Goal: Check status: Check status

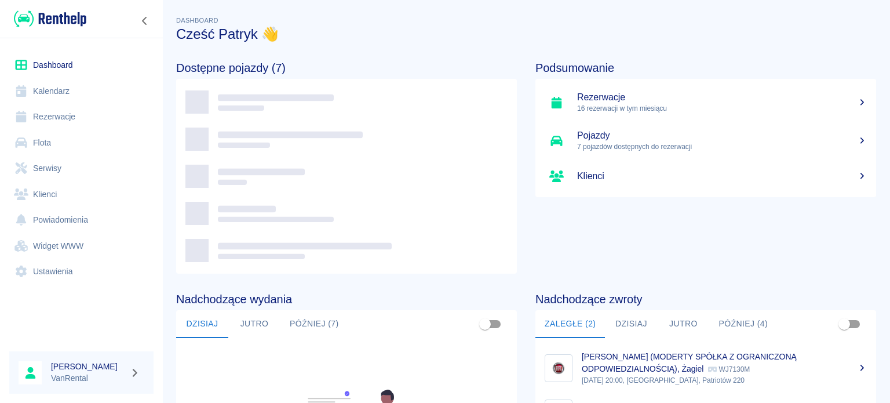
click at [617, 101] on h5 "Rezerwacje" at bounding box center [722, 98] width 290 height 12
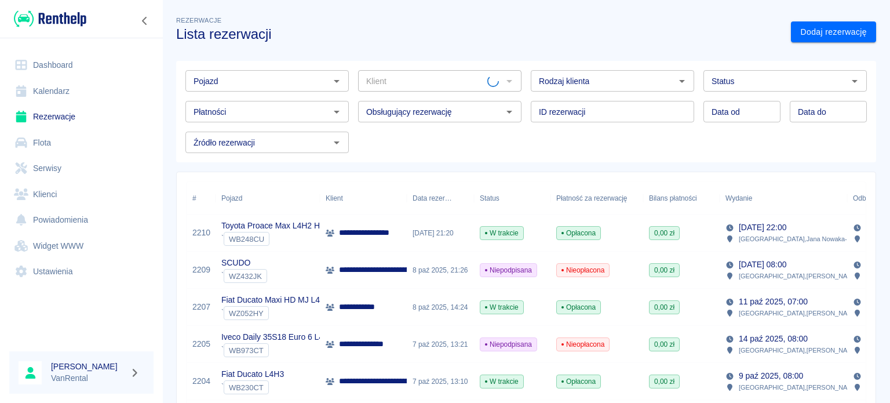
click at [87, 82] on link "Kalendarz" at bounding box center [81, 91] width 144 height 26
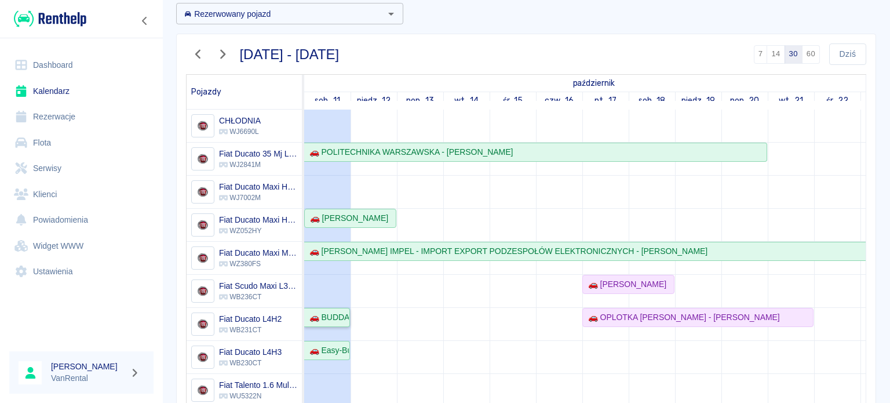
click at [348, 319] on div "🚗 BUDDA PLAY [PERSON_NAME] - [PERSON_NAME]" at bounding box center [327, 317] width 44 height 12
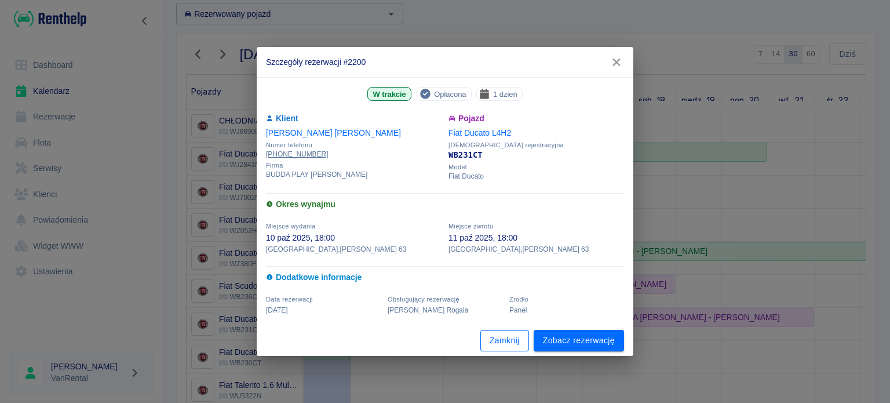
click at [516, 340] on button "Zamknij" at bounding box center [504, 340] width 49 height 21
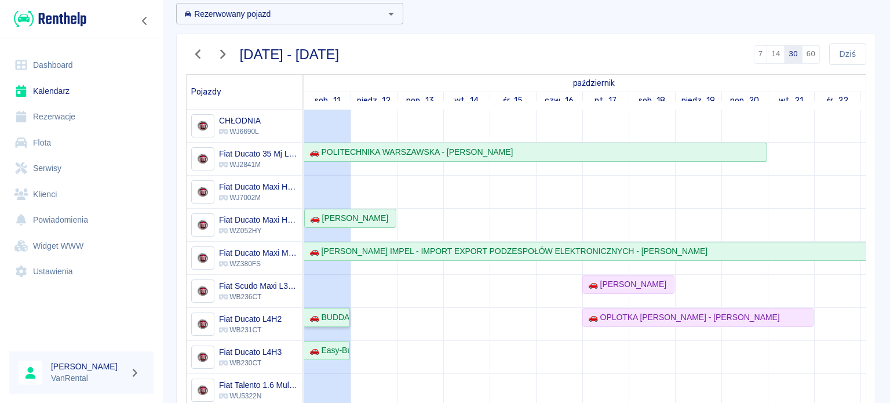
click at [341, 322] on div "🚗 BUDDA PLAY [PERSON_NAME] - [PERSON_NAME]" at bounding box center [327, 317] width 44 height 12
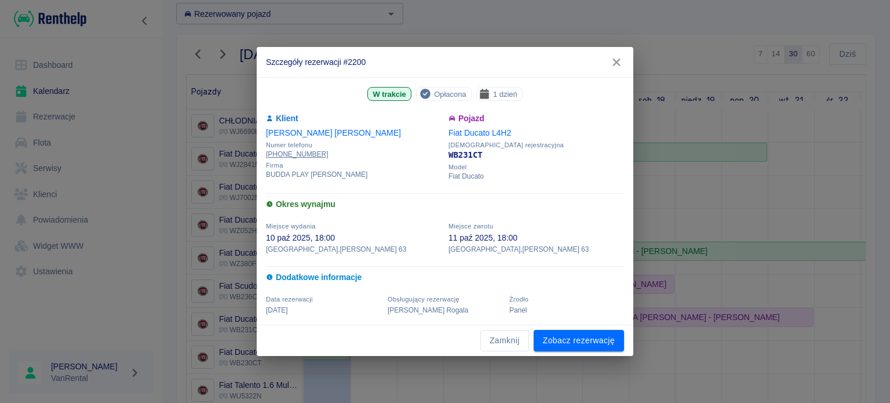
click at [509, 354] on div "Zamknij Zobacz rezerwację" at bounding box center [445, 340] width 377 height 31
click at [509, 349] on button "Zamknij" at bounding box center [504, 340] width 49 height 21
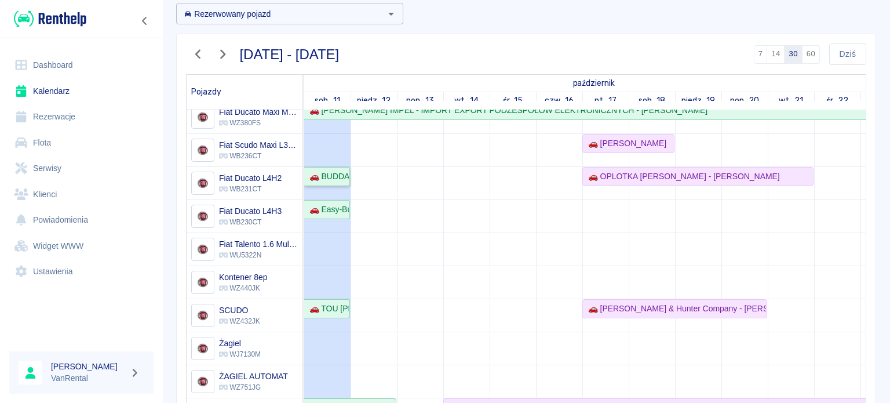
scroll to position [172, 0]
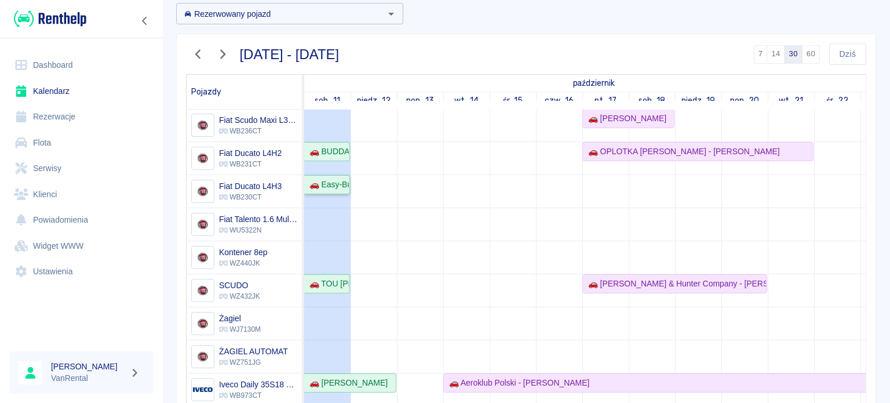
click at [336, 178] on div "🚗 Easy-Busy [PERSON_NAME] - [PERSON_NAME]" at bounding box center [327, 184] width 44 height 12
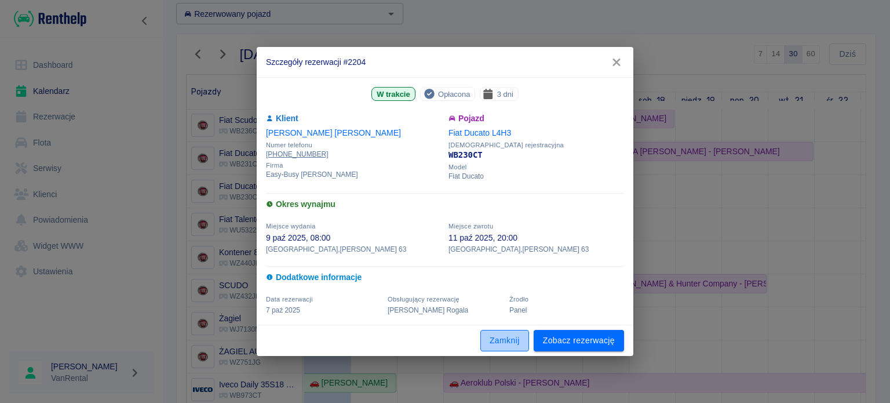
click at [507, 338] on button "Zamknij" at bounding box center [504, 340] width 49 height 21
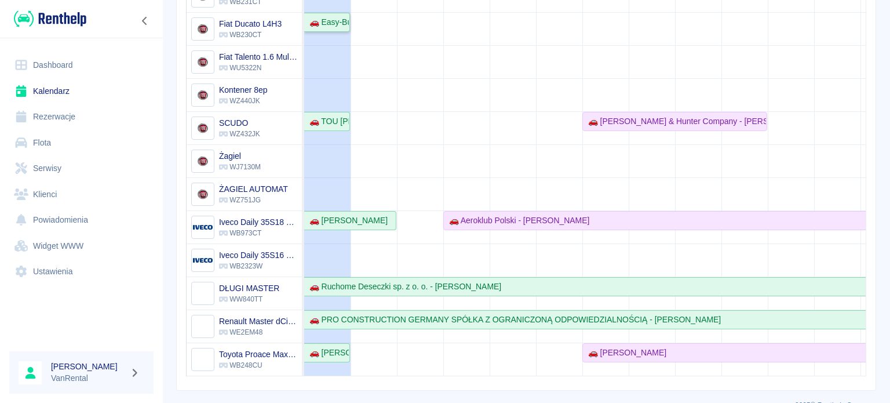
scroll to position [241, 0]
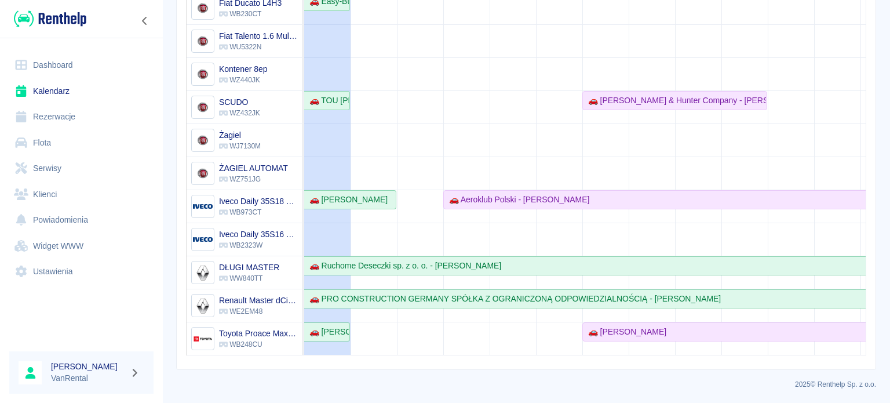
click at [322, 310] on td at bounding box center [327, 58] width 46 height 594
click at [333, 326] on div "🚗 [PERSON_NAME]" at bounding box center [327, 332] width 44 height 12
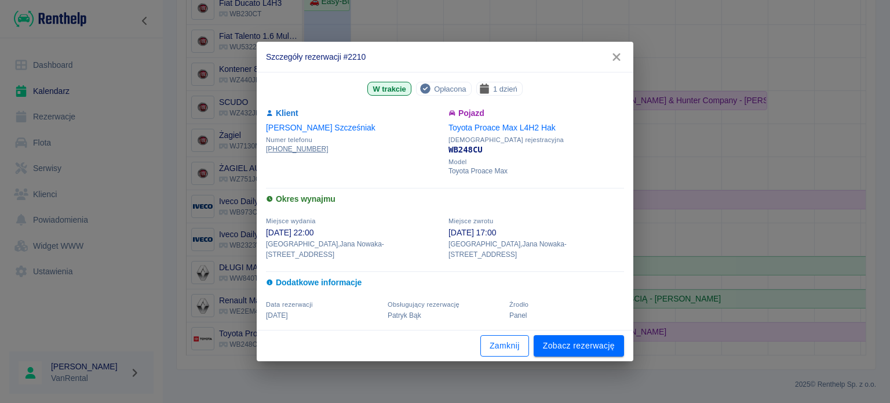
click at [505, 340] on button "Zamknij" at bounding box center [504, 345] width 49 height 21
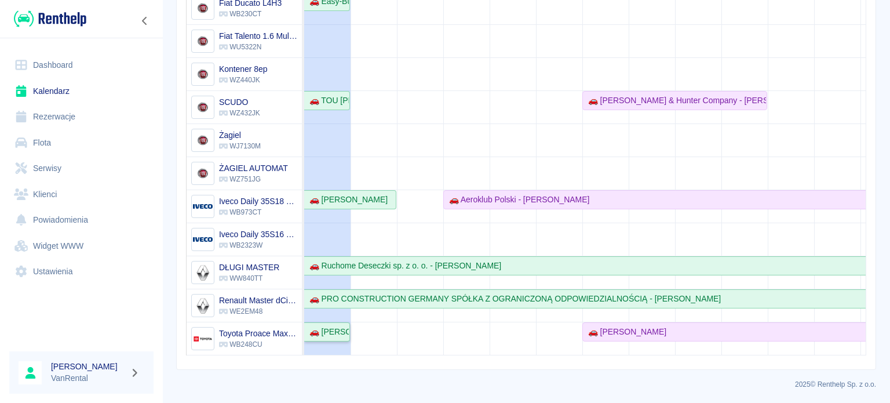
click at [336, 326] on div "🚗 [PERSON_NAME]" at bounding box center [327, 332] width 44 height 12
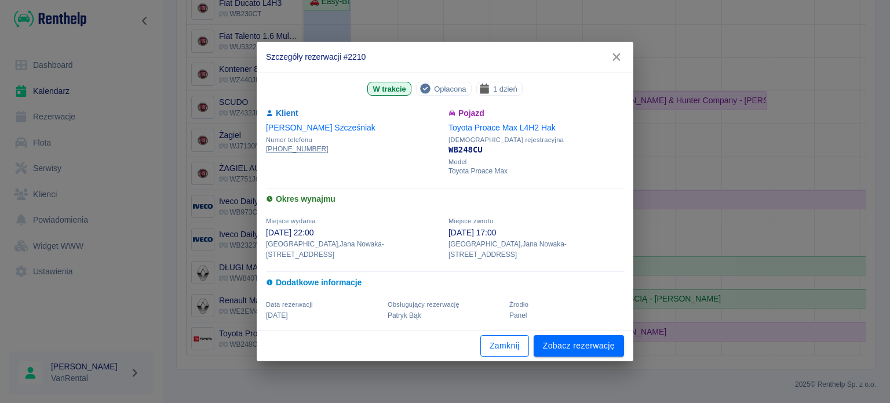
click at [498, 340] on button "Zamknij" at bounding box center [504, 345] width 49 height 21
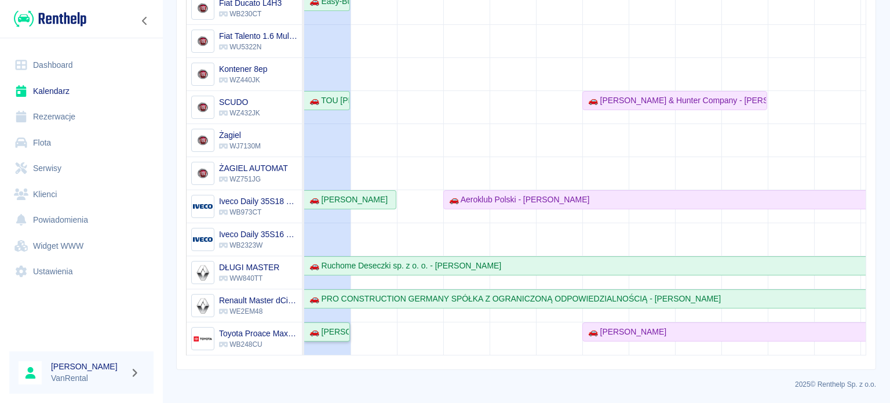
click at [347, 329] on link "🚗 [PERSON_NAME]" at bounding box center [327, 331] width 46 height 19
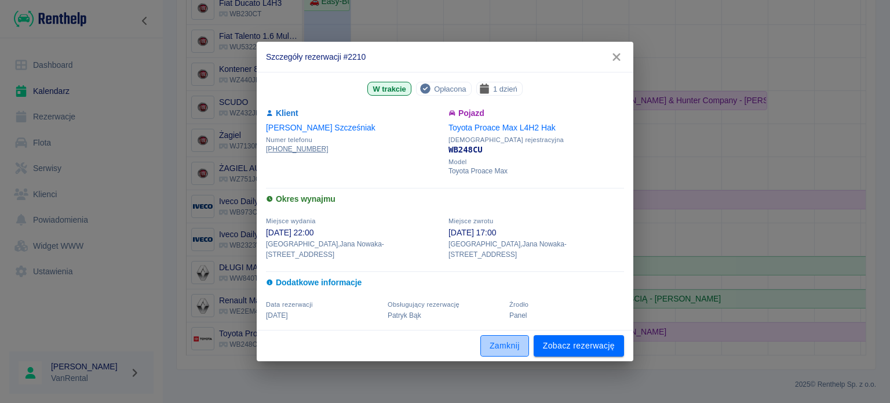
click at [488, 342] on button "Zamknij" at bounding box center [504, 345] width 49 height 21
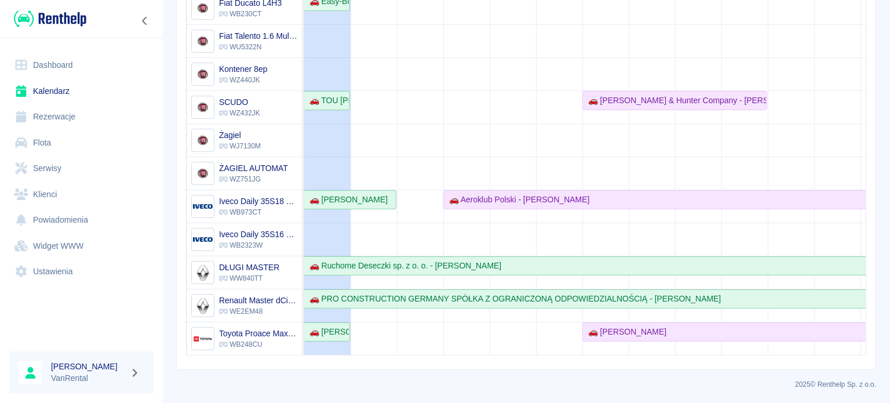
click at [367, 145] on td at bounding box center [374, 58] width 46 height 594
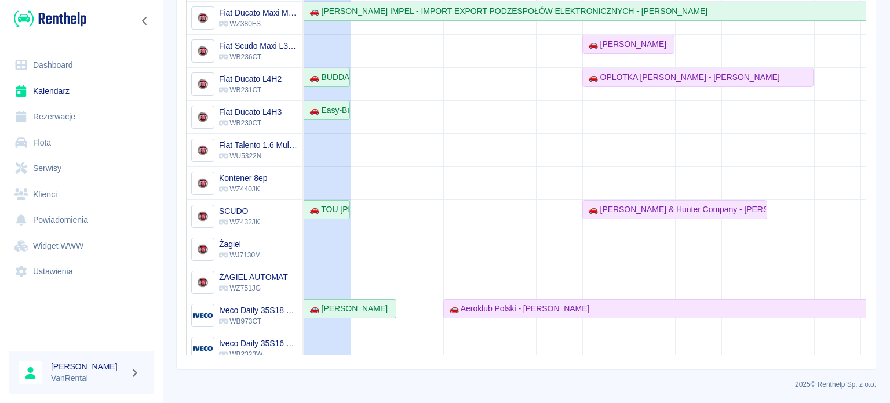
scroll to position [56, 0]
